Goal: Task Accomplishment & Management: Use online tool/utility

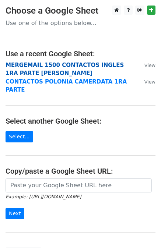
click at [19, 65] on strong "MERGEMAIL 1500 CONTACTOS INGLES 1RA PARTE JOAN" at bounding box center [65, 69] width 118 height 15
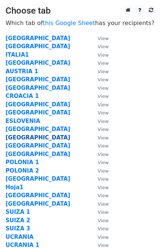
click at [21, 138] on strong "[GEOGRAPHIC_DATA]" at bounding box center [38, 137] width 65 height 7
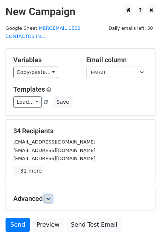
click at [47, 196] on icon at bounding box center [48, 198] width 4 height 4
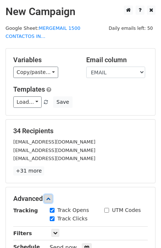
click at [49, 196] on icon at bounding box center [48, 198] width 4 height 4
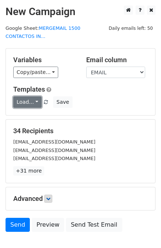
click at [32, 96] on link "Load..." at bounding box center [27, 101] width 28 height 11
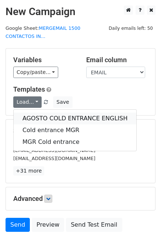
click at [33, 113] on link "AGOSTO COLD ENTRANCE ENGLISH" at bounding box center [75, 119] width 123 height 12
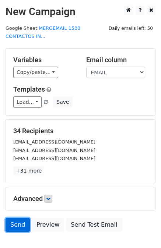
click at [9, 218] on link "Send" at bounding box center [18, 225] width 24 height 14
